Goal: Find specific fact: Find specific fact

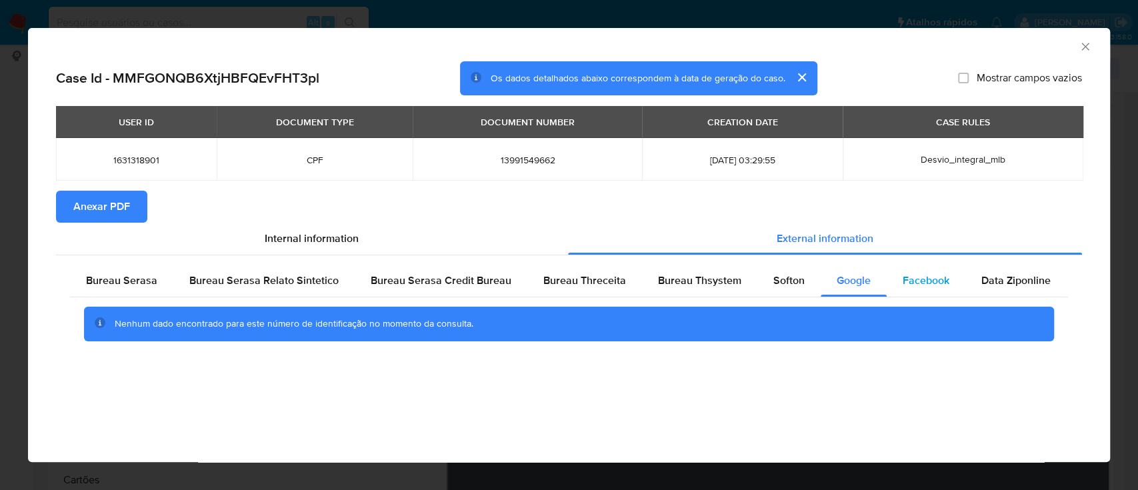
scroll to position [177, 0]
click at [704, 288] on span "Bureau Thsystem" at bounding box center [699, 280] width 83 height 15
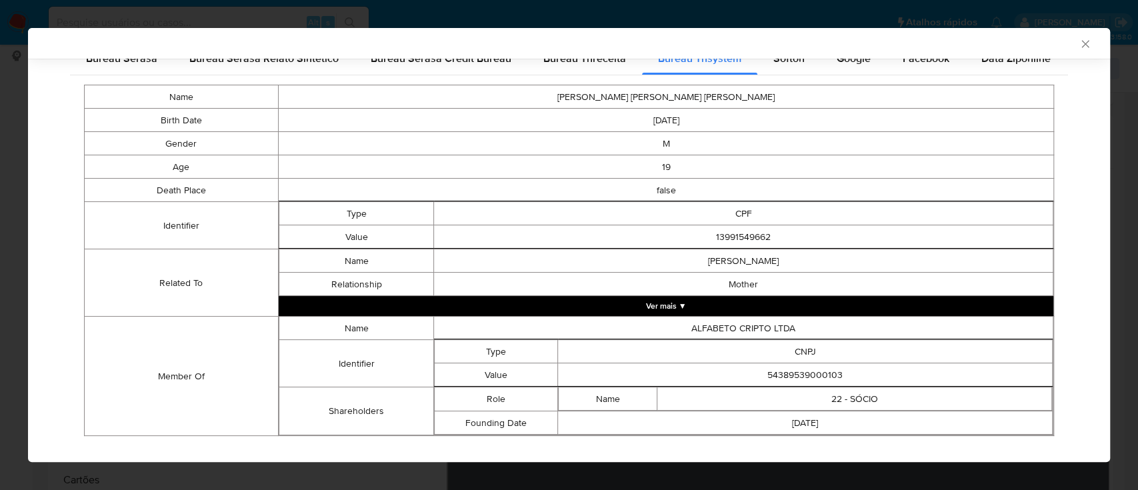
scroll to position [238, 0]
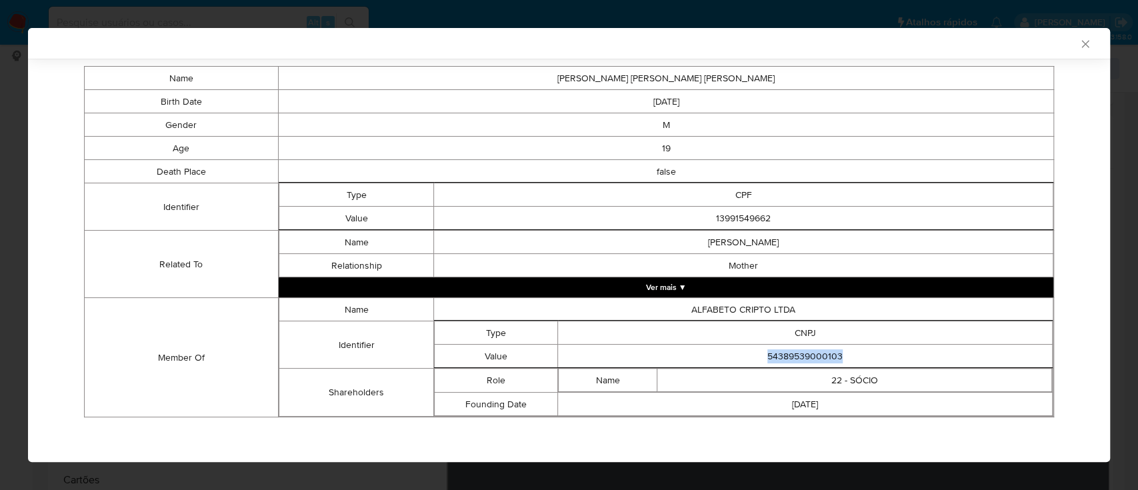
drag, startPoint x: 847, startPoint y: 357, endPoint x: 744, endPoint y: 351, distance: 103.6
click at [744, 351] on td "54389539000103" at bounding box center [805, 356] width 495 height 23
copy td "54389539000103"
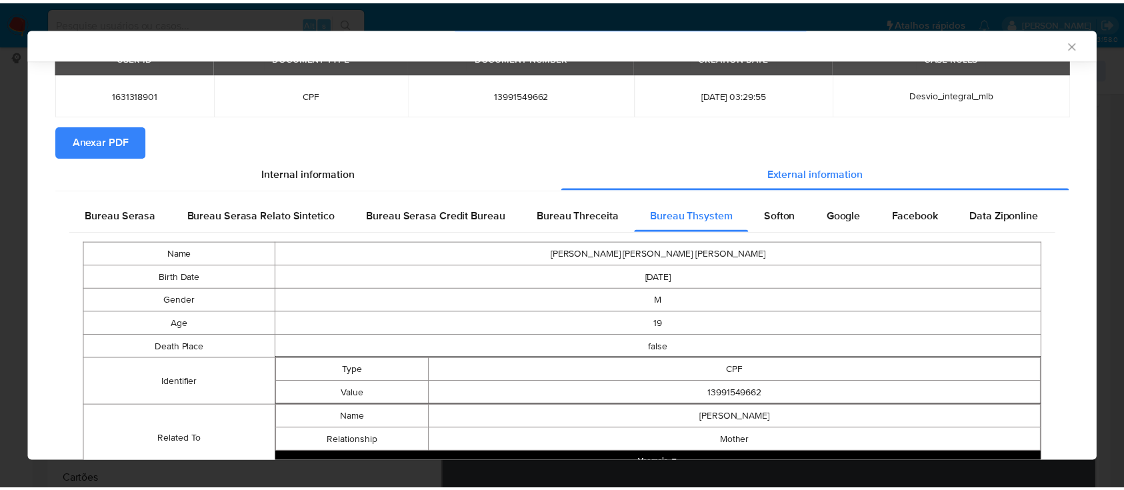
scroll to position [61, 0]
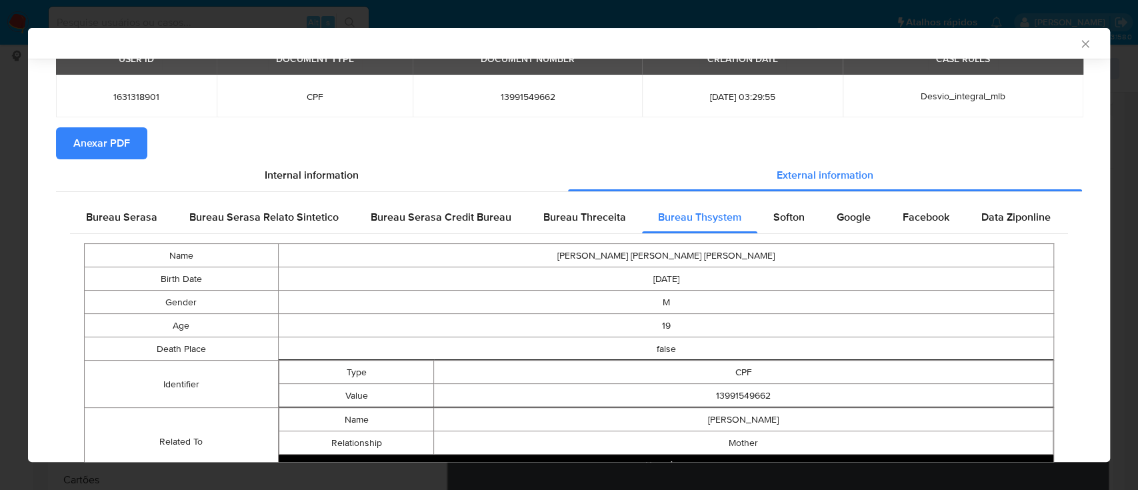
click at [1079, 37] on icon "Fechar a janela" at bounding box center [1085, 43] width 13 height 13
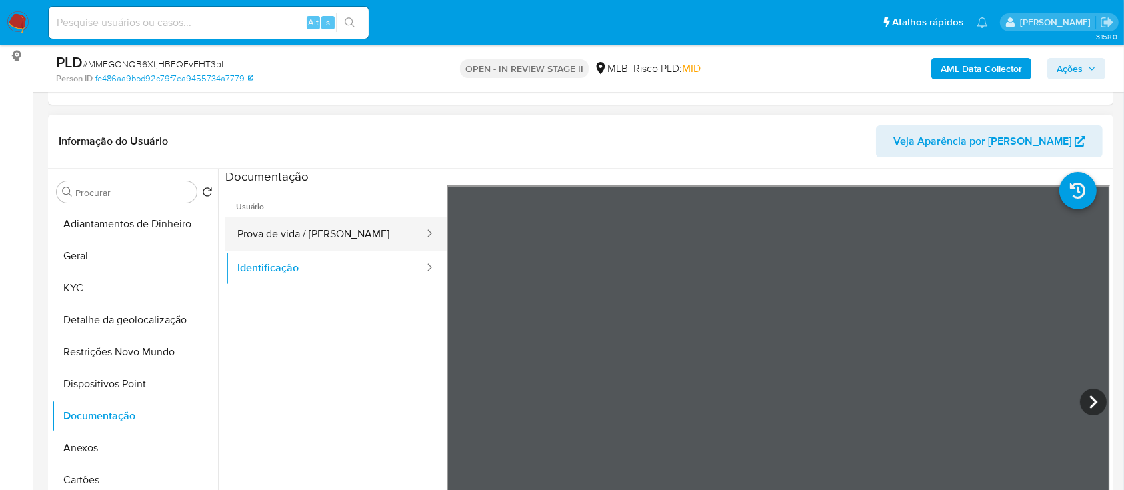
click at [315, 224] on button "Prova de vida / [PERSON_NAME]" at bounding box center [325, 234] width 200 height 34
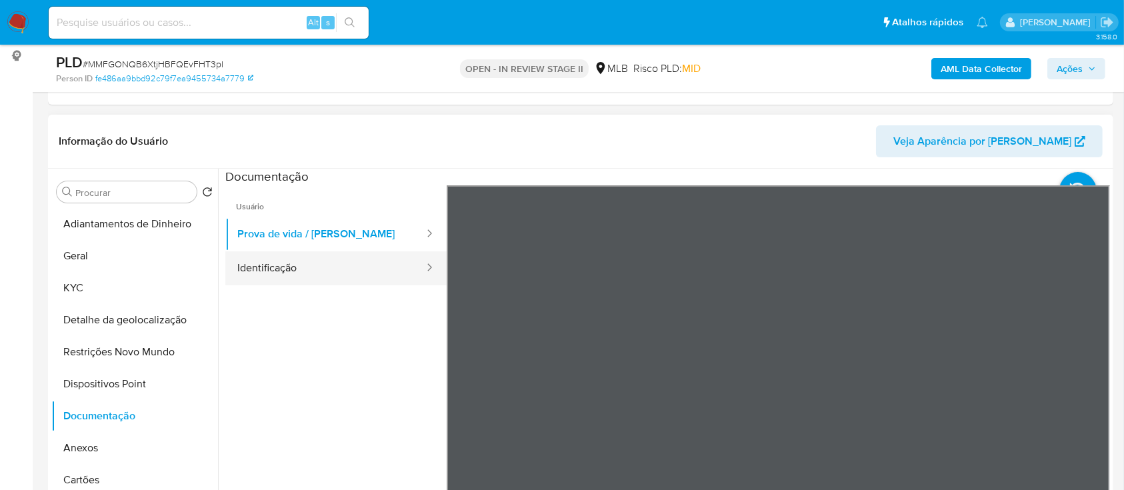
click at [299, 267] on button "Identificação" at bounding box center [325, 268] width 200 height 34
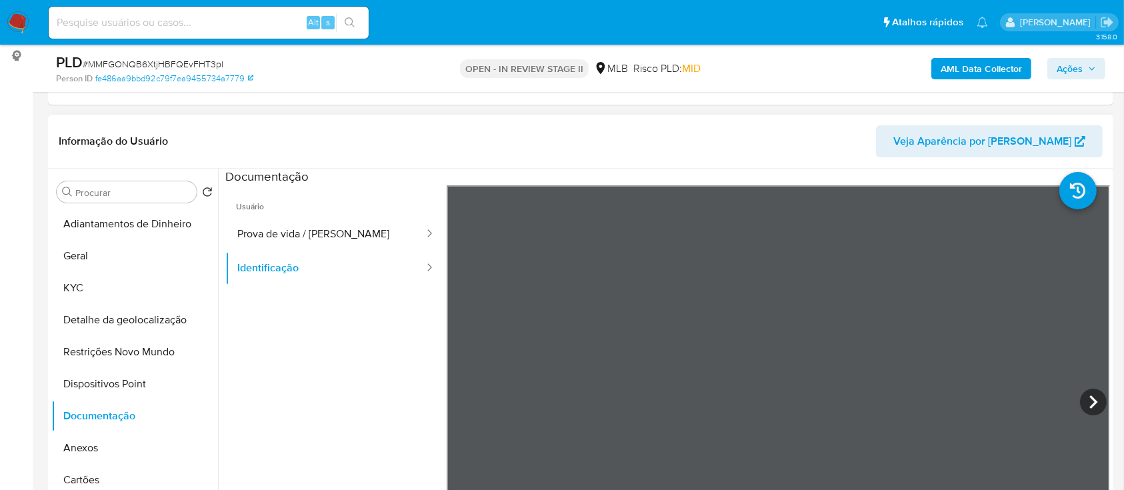
scroll to position [89, 0]
click at [1094, 399] on icon at bounding box center [1093, 402] width 27 height 27
click at [107, 289] on button "KYC" at bounding box center [129, 288] width 156 height 32
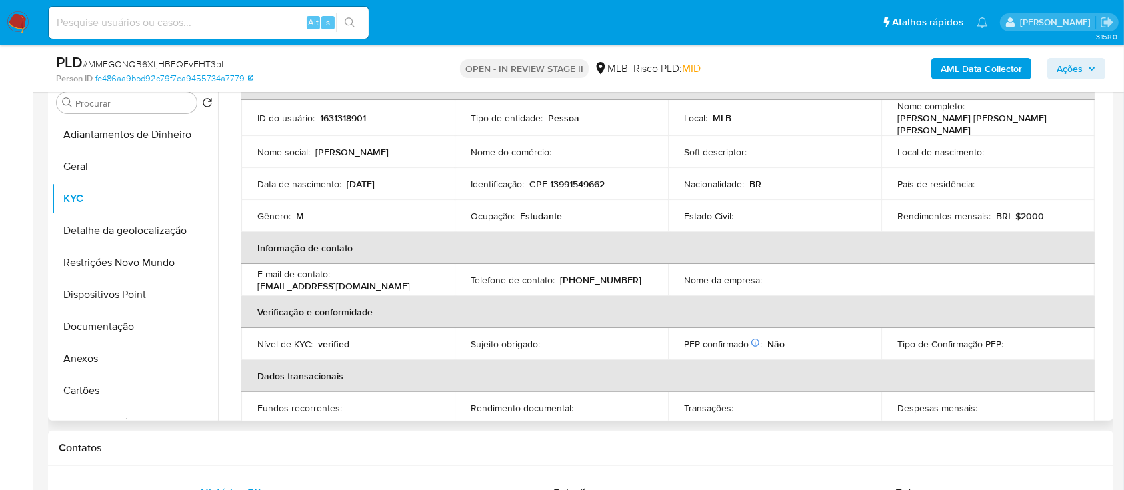
scroll to position [33, 0]
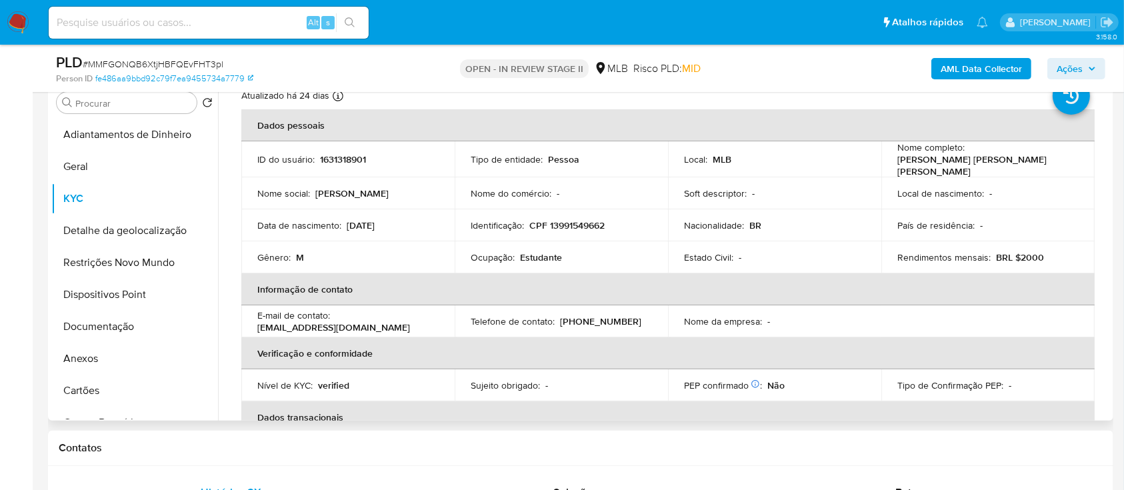
drag, startPoint x: 406, startPoint y: 221, endPoint x: 419, endPoint y: 238, distance: 21.4
click at [344, 222] on div "Data de nascimento : 13/11/2005" at bounding box center [347, 225] width 181 height 12
copy div "13/11/2005"
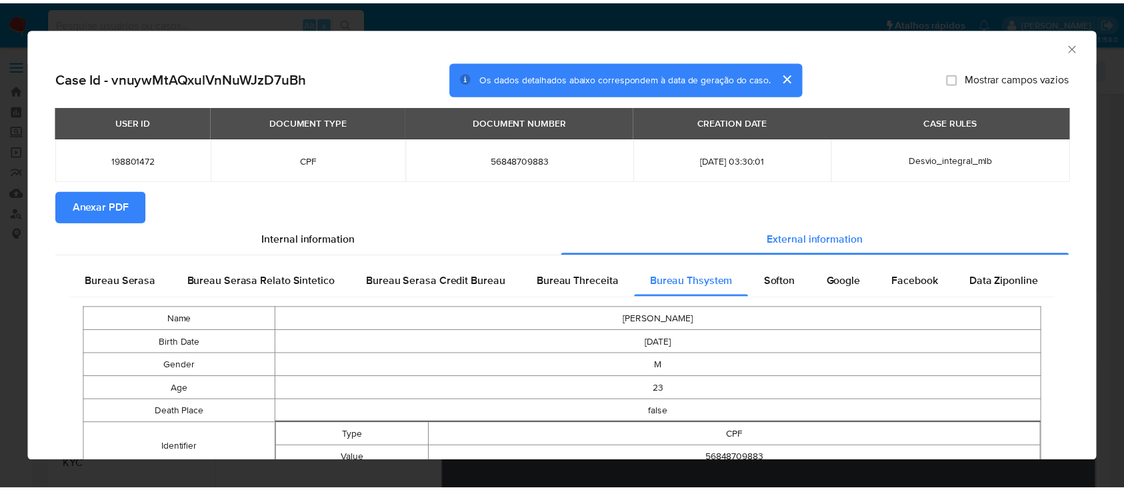
scroll to position [177, 0]
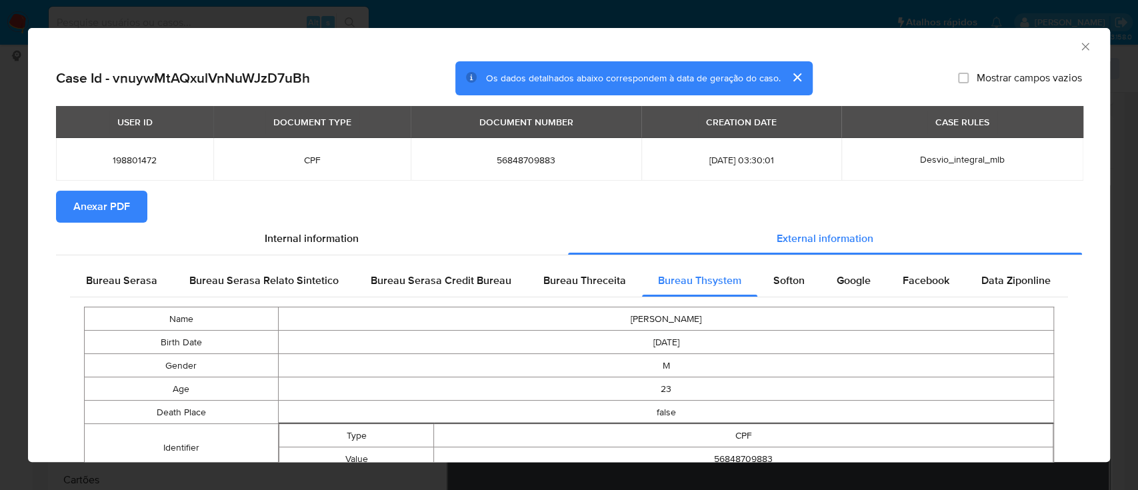
click at [1079, 43] on icon "Fechar a janela" at bounding box center [1085, 46] width 13 height 13
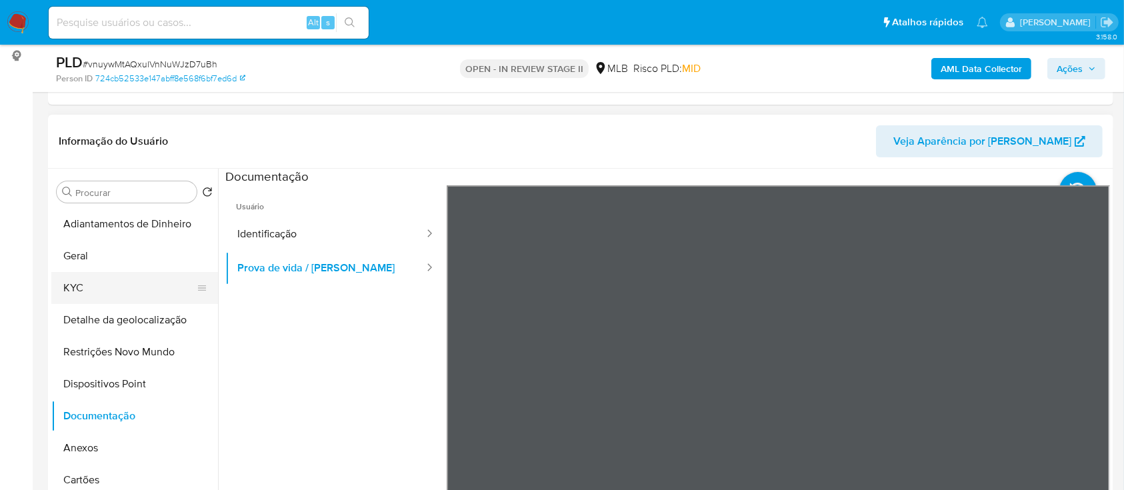
click at [71, 290] on button "KYC" at bounding box center [129, 288] width 156 height 32
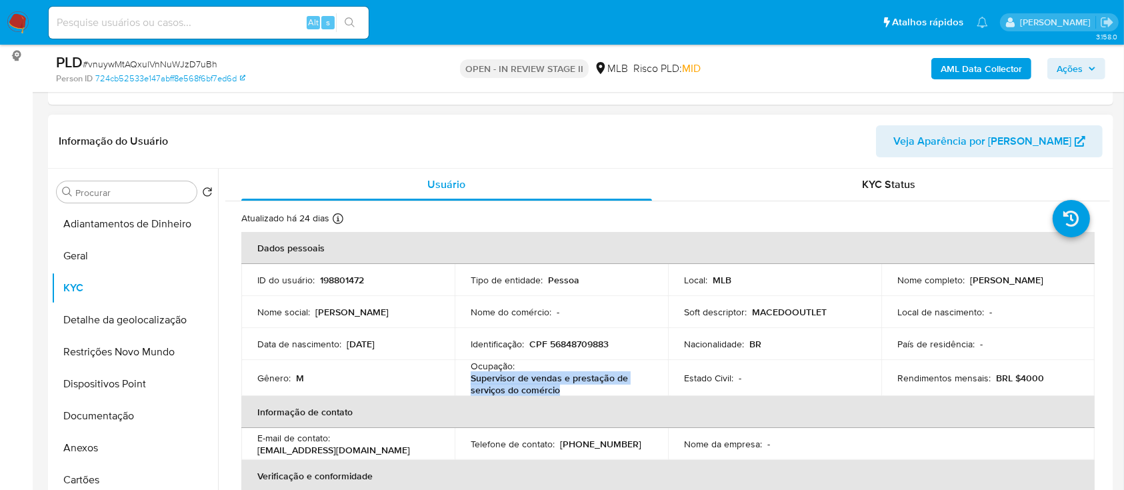
drag, startPoint x: 562, startPoint y: 392, endPoint x: 470, endPoint y: 384, distance: 93.1
click at [471, 383] on p "Supervisor de vendas e prestação de serviços do comércio" at bounding box center [559, 384] width 176 height 24
copy p "Supervisor de vendas e prestação de serviços do comércio"
drag, startPoint x: 373, startPoint y: 347, endPoint x: 347, endPoint y: 351, distance: 27.0
click at [347, 351] on td "Data de nascimento : [DEMOGRAPHIC_DATA]" at bounding box center [347, 344] width 213 height 32
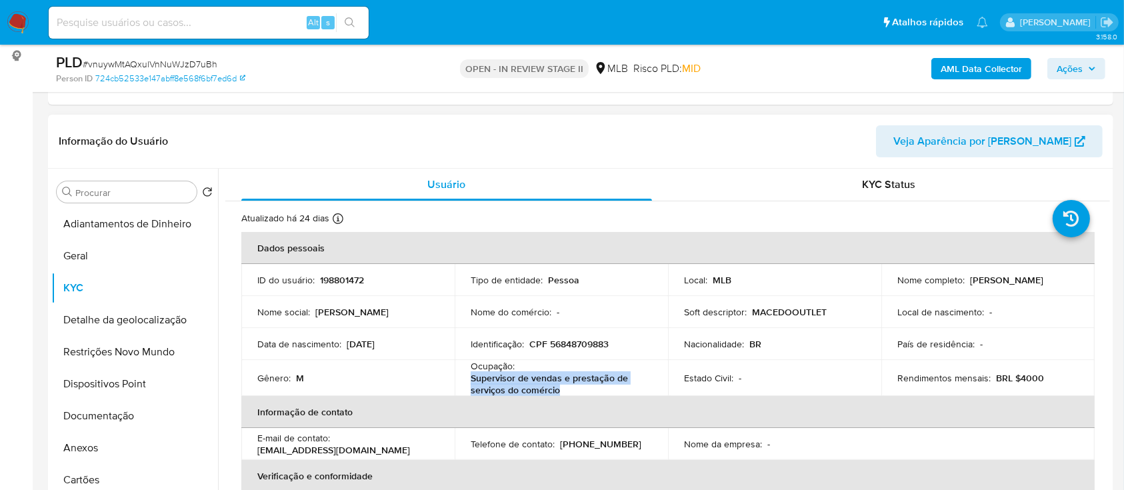
copy p "[DATE]"
